Goal: Information Seeking & Learning: Learn about a topic

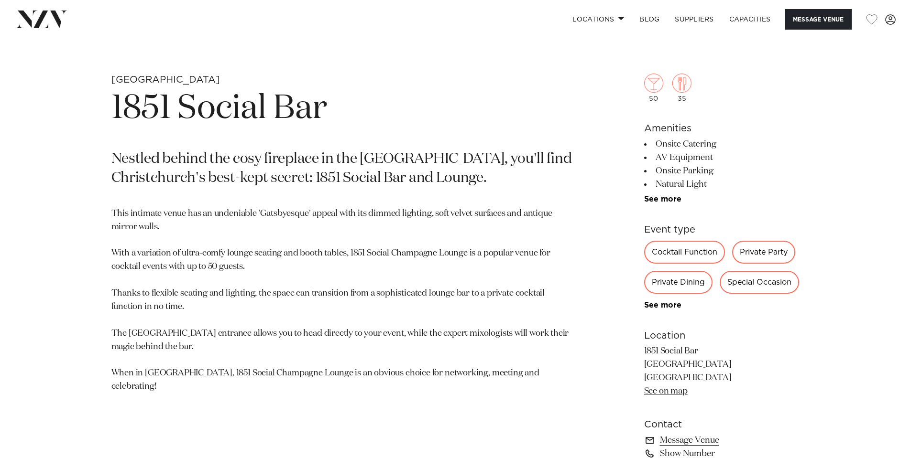
scroll to position [427, 0]
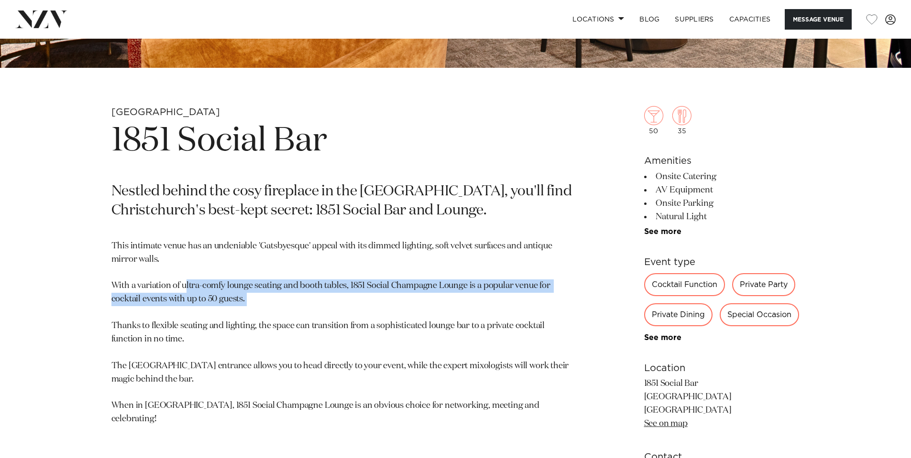
drag, startPoint x: 263, startPoint y: 272, endPoint x: 152, endPoint y: 245, distance: 114.2
click at [156, 246] on p "This intimate venue has an undeniable 'Gatsbyesque' appeal with its dimmed ligh…" at bounding box center [343, 333] width 465 height 186
click at [339, 273] on p "This intimate venue has an undeniable 'Gatsbyesque' appeal with its dimmed ligh…" at bounding box center [343, 333] width 465 height 186
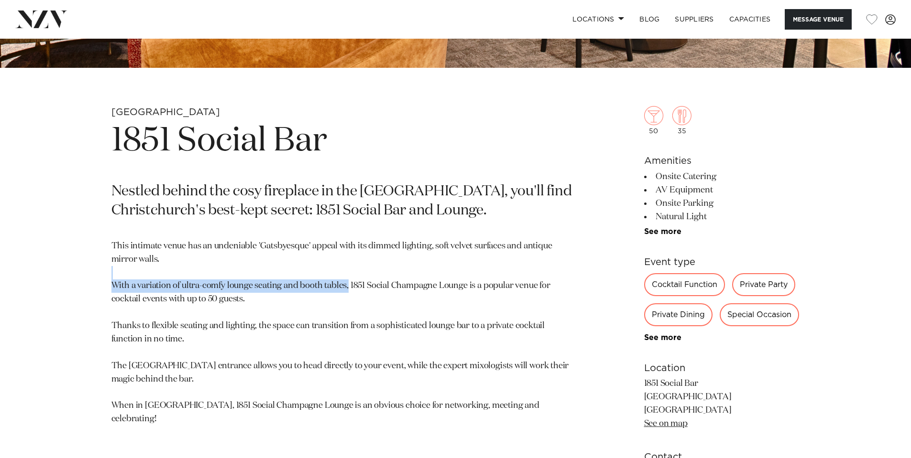
drag, startPoint x: 348, startPoint y: 256, endPoint x: 444, endPoint y: 253, distance: 96.1
click at [439, 250] on p "This intimate venue has an undeniable 'Gatsbyesque' appeal with its dimmed ligh…" at bounding box center [343, 333] width 465 height 186
click at [444, 254] on p "This intimate venue has an undeniable 'Gatsbyesque' appeal with its dimmed ligh…" at bounding box center [343, 333] width 465 height 186
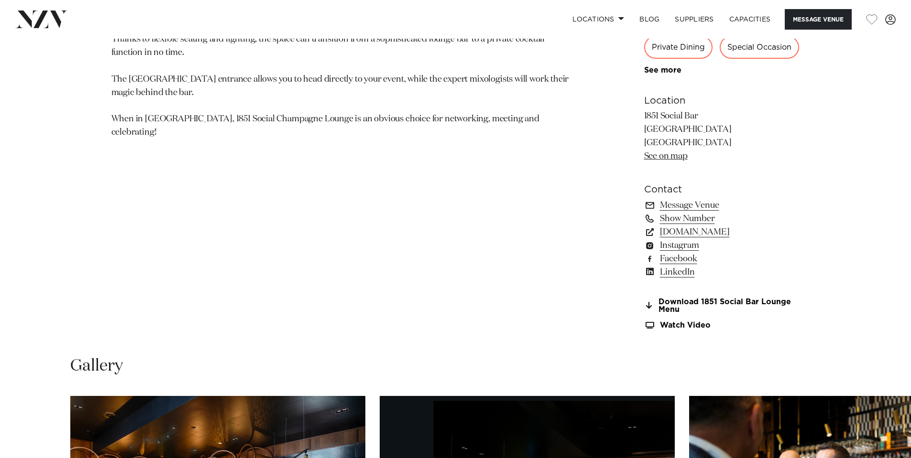
scroll to position [762, 0]
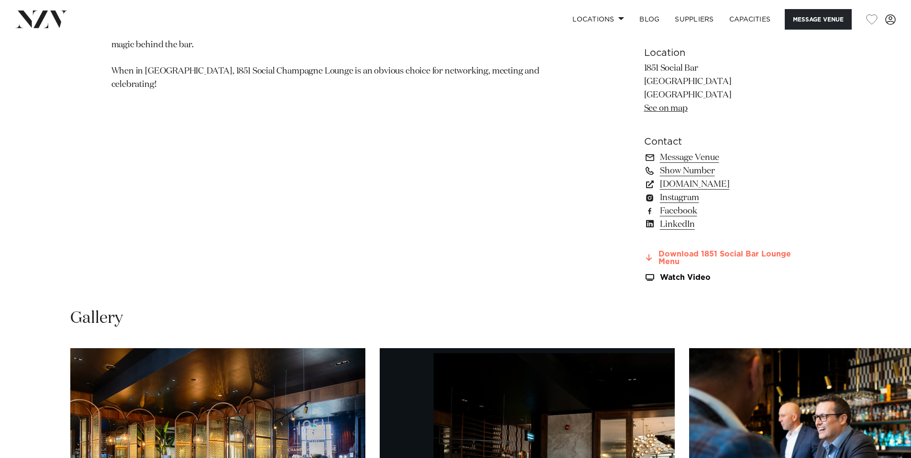
click at [672, 251] on link "Download 1851 Social Bar Lounge Menu" at bounding box center [722, 259] width 156 height 16
click at [674, 274] on link "Watch Video" at bounding box center [722, 278] width 156 height 8
click at [720, 178] on link "[DOMAIN_NAME]" at bounding box center [722, 184] width 156 height 13
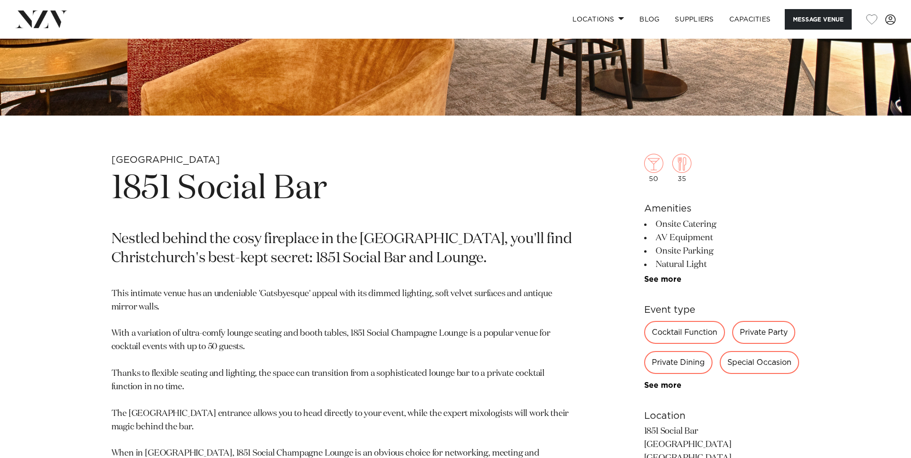
scroll to position [0, 0]
